Goal: Transaction & Acquisition: Purchase product/service

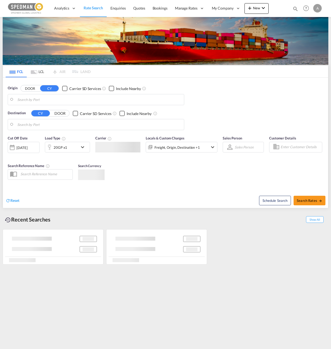
type input "[GEOGRAPHIC_DATA] ([GEOGRAPHIC_DATA]), [GEOGRAPHIC_DATA]"
type input "Chattogram (Chittagong), BDCGP"
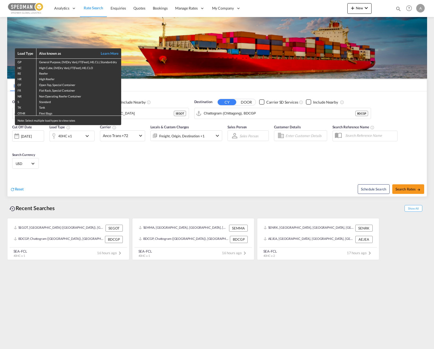
click at [88, 157] on div "Load Type Also known as Learn More GP General Purpose, DV(Dry Van), FT(Feet), H…" at bounding box center [217, 174] width 434 height 349
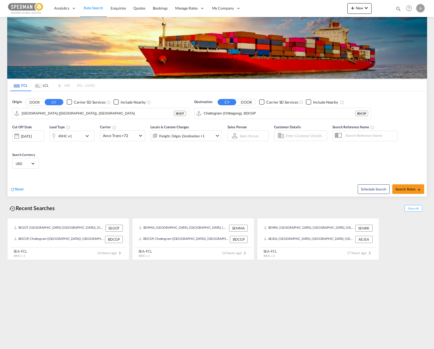
click at [87, 138] on md-icon "icon-chevron-down" at bounding box center [88, 136] width 9 height 6
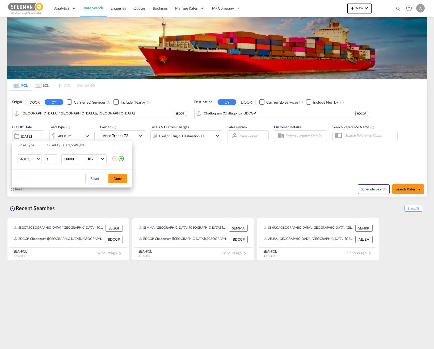
click at [121, 160] on md-icon "icon-plus-circle-outline" at bounding box center [121, 158] width 6 height 6
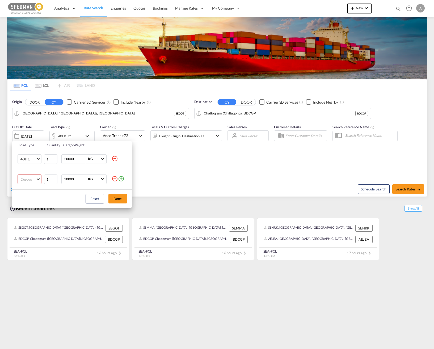
click at [33, 179] on md-select "Choose 20GP 40GP 40HC 45HC 20RE 40RE 40HR 20OT 40OT 20FR 40FR 40NR 20NR 45S 20T…" at bounding box center [30, 179] width 24 height 10
click at [29, 178] on md-option "20GP" at bounding box center [34, 179] width 36 height 13
click at [116, 199] on button "Done" at bounding box center [117, 199] width 19 height 10
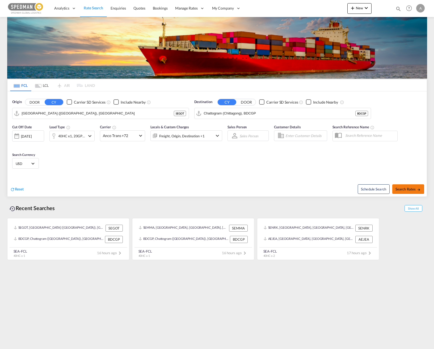
click at [331, 193] on button "Search Rates" at bounding box center [408, 189] width 32 height 10
type input "SEGOT to BDCGP / [DATE]"
